Goal: Task Accomplishment & Management: Use online tool/utility

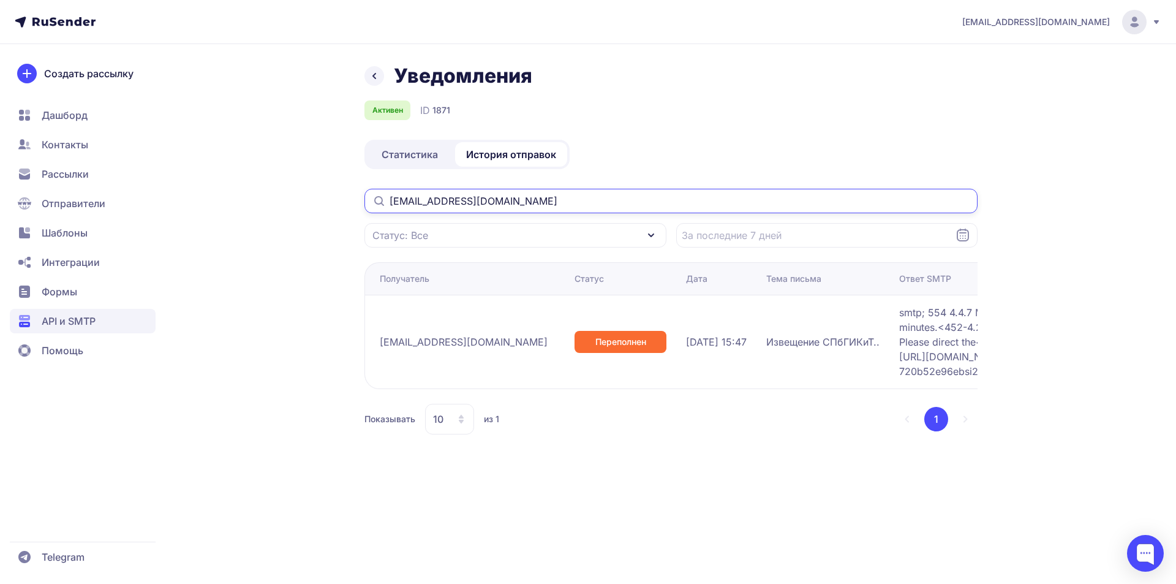
drag, startPoint x: 532, startPoint y: 197, endPoint x: 215, endPoint y: 197, distance: 317.2
click at [217, 197] on div "Уведомления Активен ID 1871 Статистика История отправок [EMAIL_ADDRESS][DOMAIN_…" at bounding box center [588, 264] width 882 height 400
paste input "melnik.kik.2001"
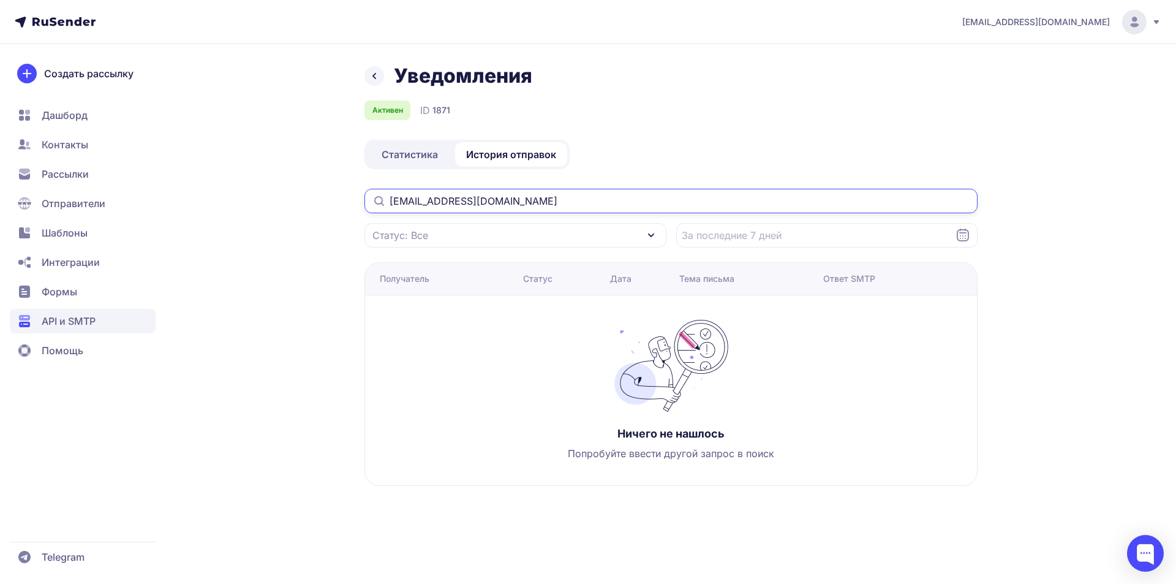
drag, startPoint x: 557, startPoint y: 203, endPoint x: 222, endPoint y: 203, distance: 335.6
click at [222, 203] on div "Уведомления Активен ID 1871 Статистика История отправок [EMAIL_ADDRESS][DOMAIN_…" at bounding box center [588, 289] width 882 height 451
paste input "[EMAIL_ADDRESS][DOMAIN_NAME]"
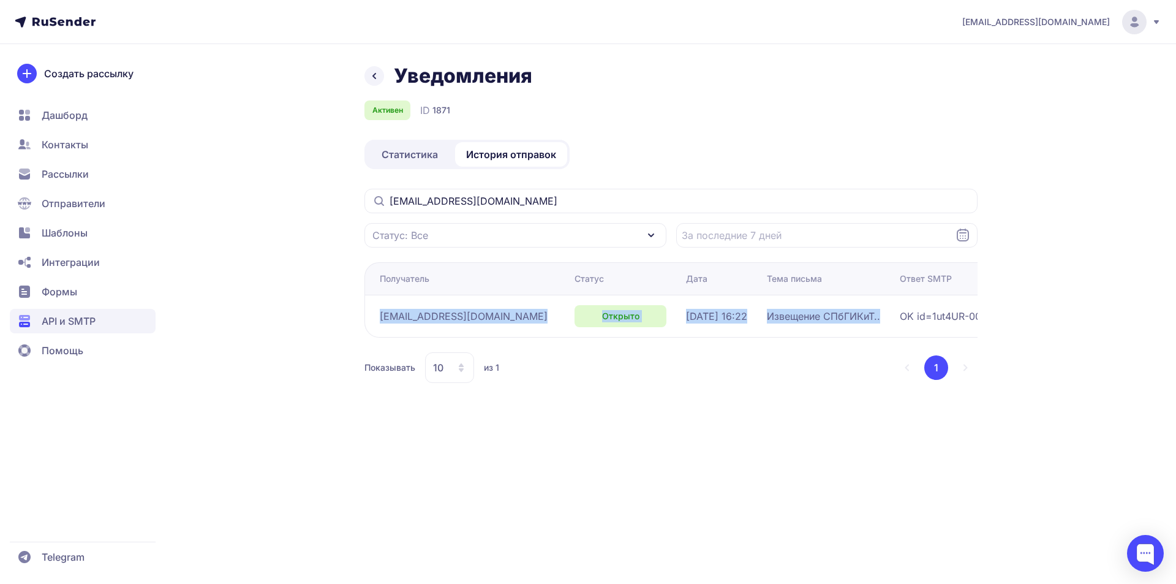
drag, startPoint x: 374, startPoint y: 317, endPoint x: 843, endPoint y: 316, distance: 469.1
click at [843, 316] on tr "[EMAIL_ADDRESS][DOMAIN_NAME] Открыто [DATE] 16:22 Извещение СПбГИКиТ.. OK id=1u…" at bounding box center [792, 316] width 856 height 42
copy tr "[EMAIL_ADDRESS][DOMAIN_NAME] Открыто [DATE] 16:22 Извещение СПбГИКиТ.."
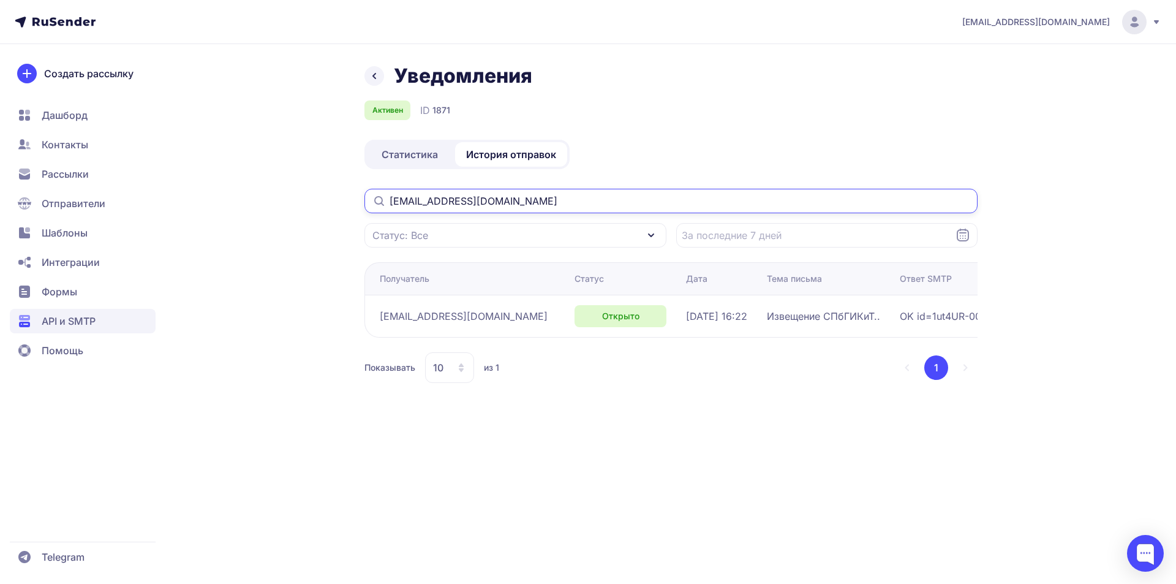
drag, startPoint x: 506, startPoint y: 201, endPoint x: 245, endPoint y: 201, distance: 261.5
click at [245, 201] on div "Уведомления Активен ID 1871 Статистика История отправок [EMAIL_ADDRESS][DOMAIN_…" at bounding box center [588, 238] width 882 height 348
paste input "[EMAIL_ADDRESS][DOMAIN_NAME]"
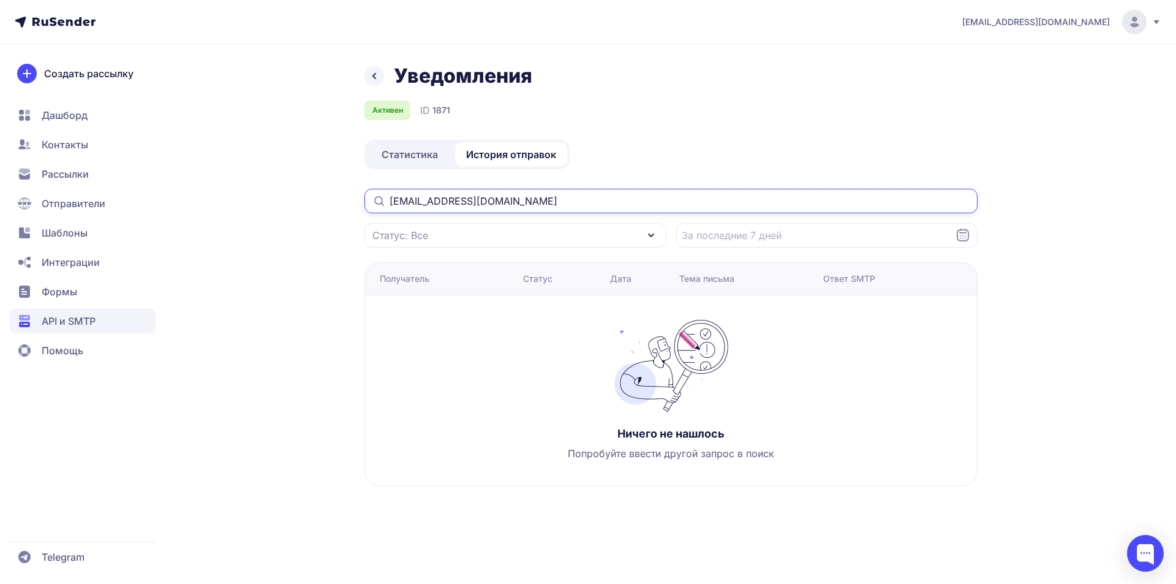
drag, startPoint x: 426, startPoint y: 202, endPoint x: 263, endPoint y: 202, distance: 162.9
click at [264, 202] on div "Уведомления Активен ID 1871 Статистика История отправок [EMAIL_ADDRESS][DOMAIN_…" at bounding box center [588, 289] width 882 height 451
paste input "[EMAIL_ADDRESS][DOMAIN_NAME]"
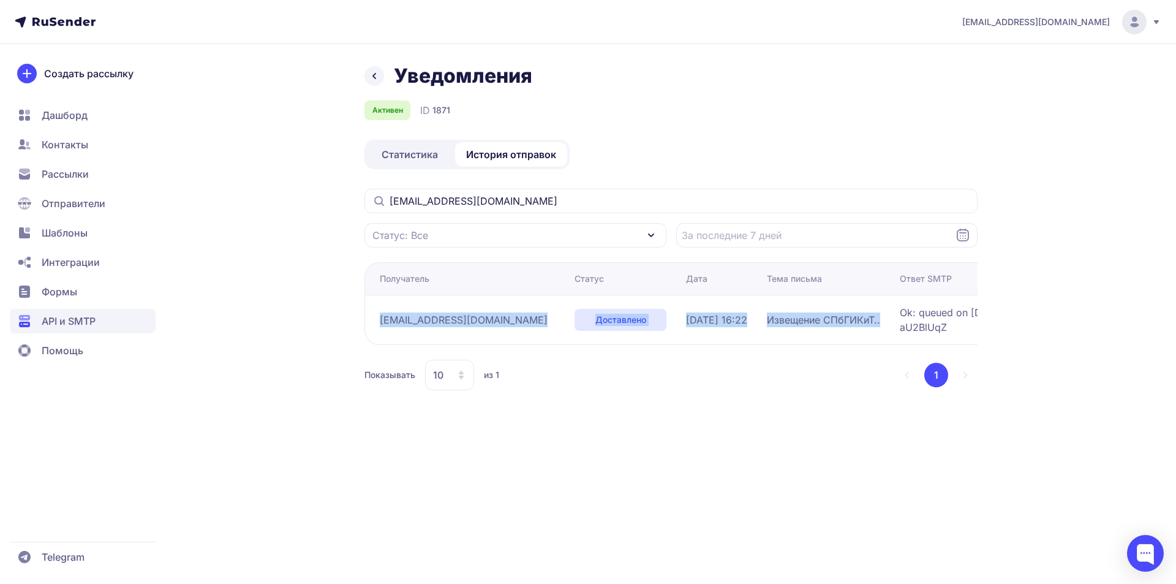
drag, startPoint x: 376, startPoint y: 322, endPoint x: 861, endPoint y: 322, distance: 485.0
click at [861, 322] on tr "[EMAIL_ADDRESS][DOMAIN_NAME] Доставлено [DATE] 16:22 Извещение СПбГИКиТ.. Ok: q…" at bounding box center [792, 320] width 856 height 50
copy tr "[EMAIL_ADDRESS][DOMAIN_NAME] Доставлено [DATE] 16:22 Извещение СПбГИКиТ.."
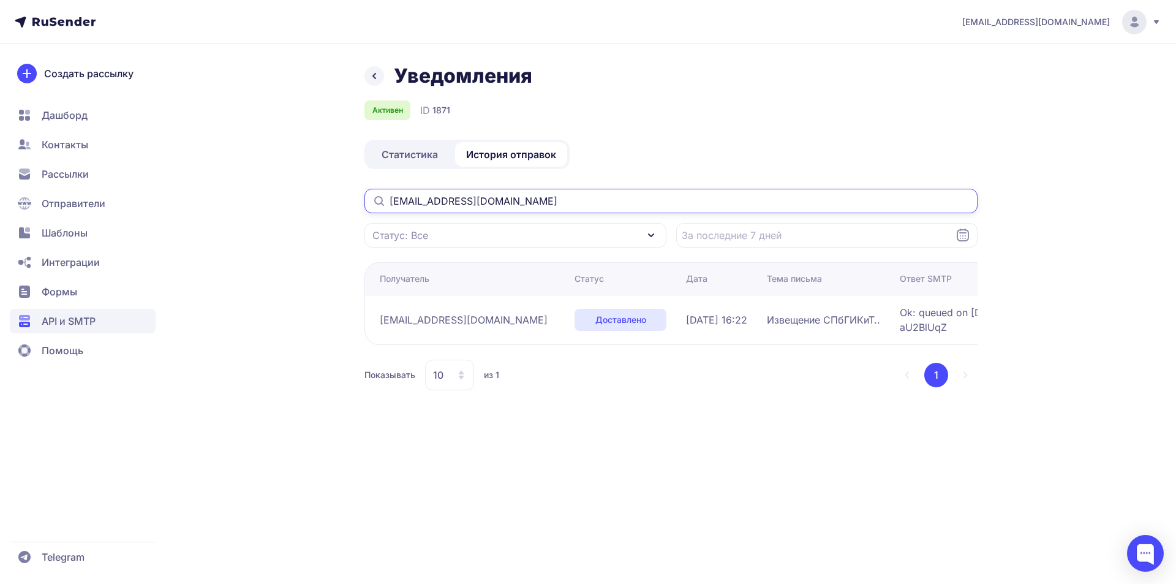
drag, startPoint x: 525, startPoint y: 204, endPoint x: 262, endPoint y: 194, distance: 262.9
click at [262, 194] on div "Уведомления Активен ID 1871 Статистика История отправок [EMAIL_ADDRESS][DOMAIN_…" at bounding box center [588, 242] width 882 height 356
paste input "hatepeople256@mail"
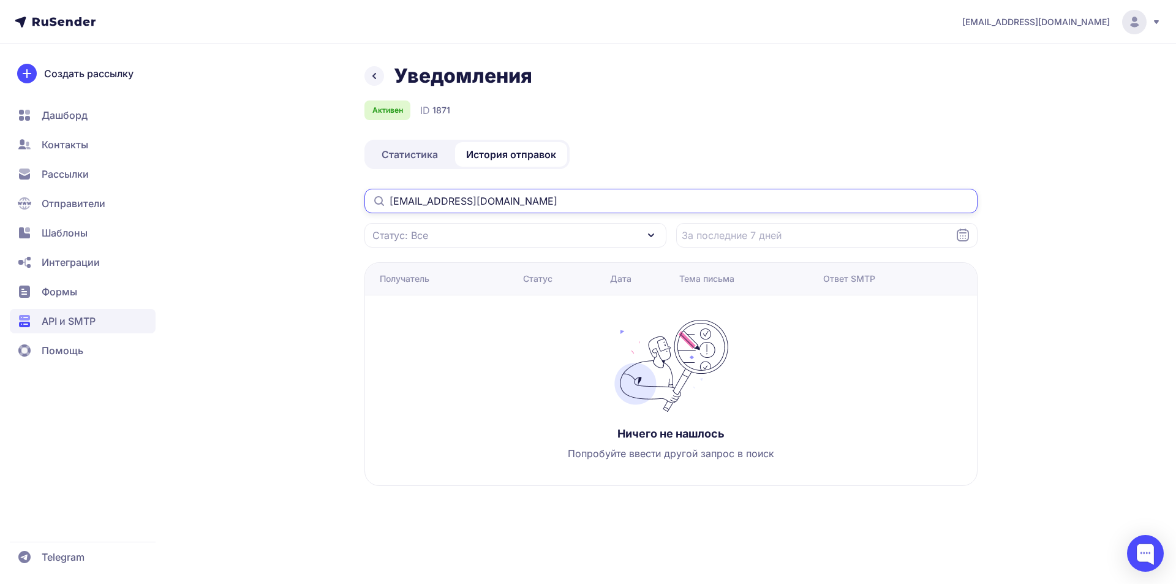
drag, startPoint x: 532, startPoint y: 202, endPoint x: 214, endPoint y: 201, distance: 317.8
click at [214, 201] on div "Уведомления Активен ID 1871 Статистика История отправок [EMAIL_ADDRESS][DOMAIN_…" at bounding box center [588, 289] width 882 height 451
paste input "text"
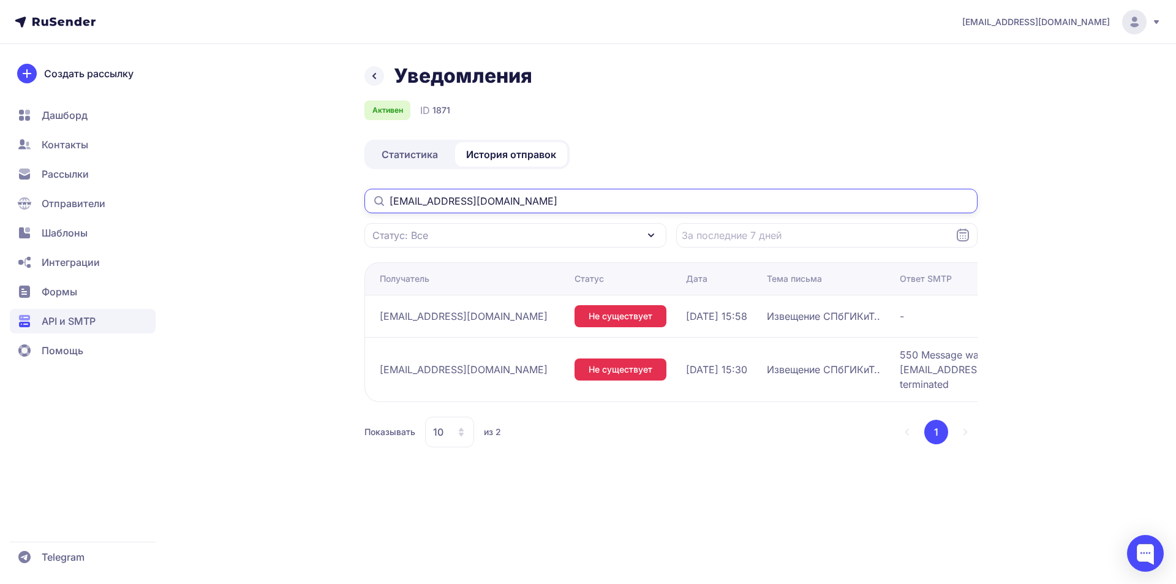
type input "[EMAIL_ADDRESS][DOMAIN_NAME]"
